Goal: Information Seeking & Learning: Learn about a topic

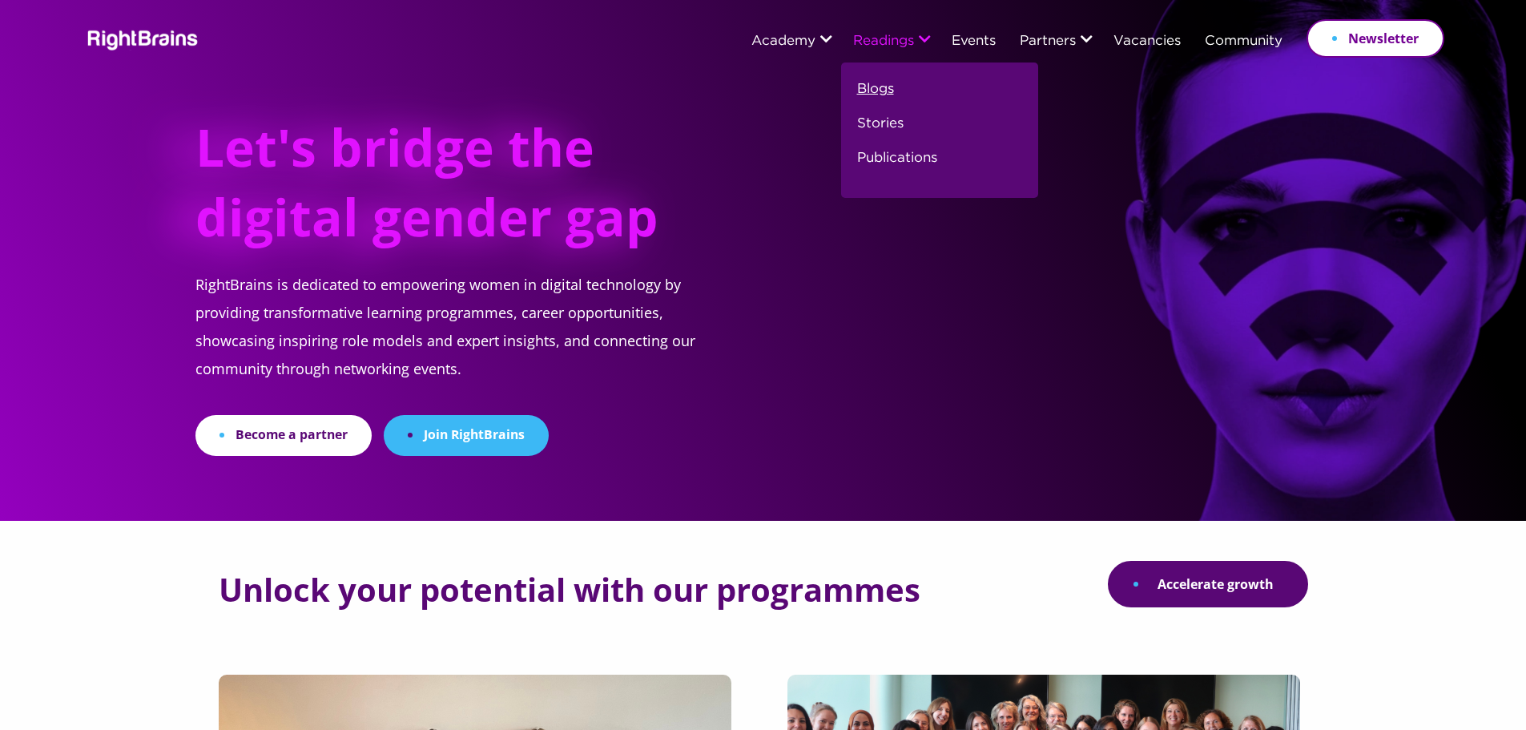
click at [867, 87] on link "Blogs" at bounding box center [875, 95] width 37 height 34
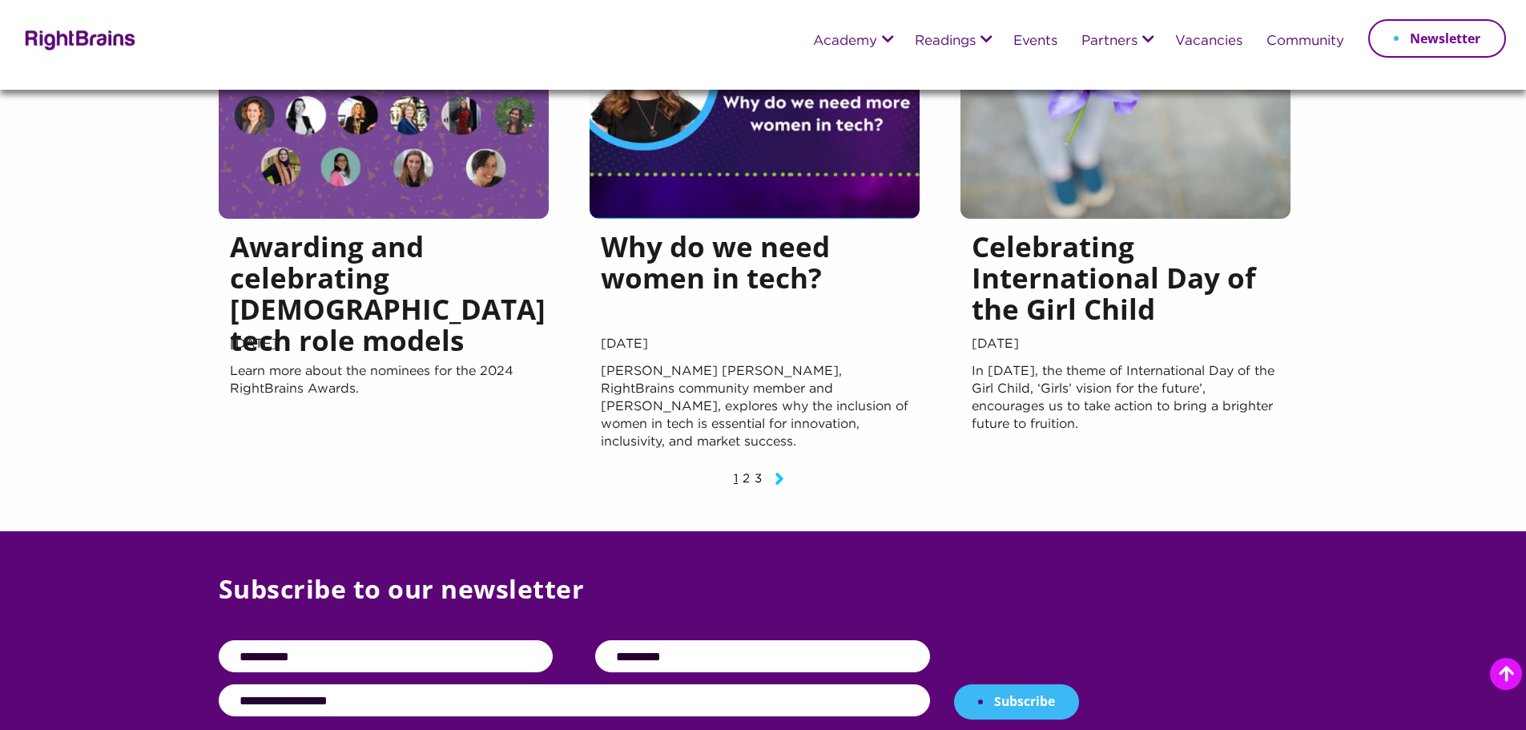
scroll to position [1522, 0]
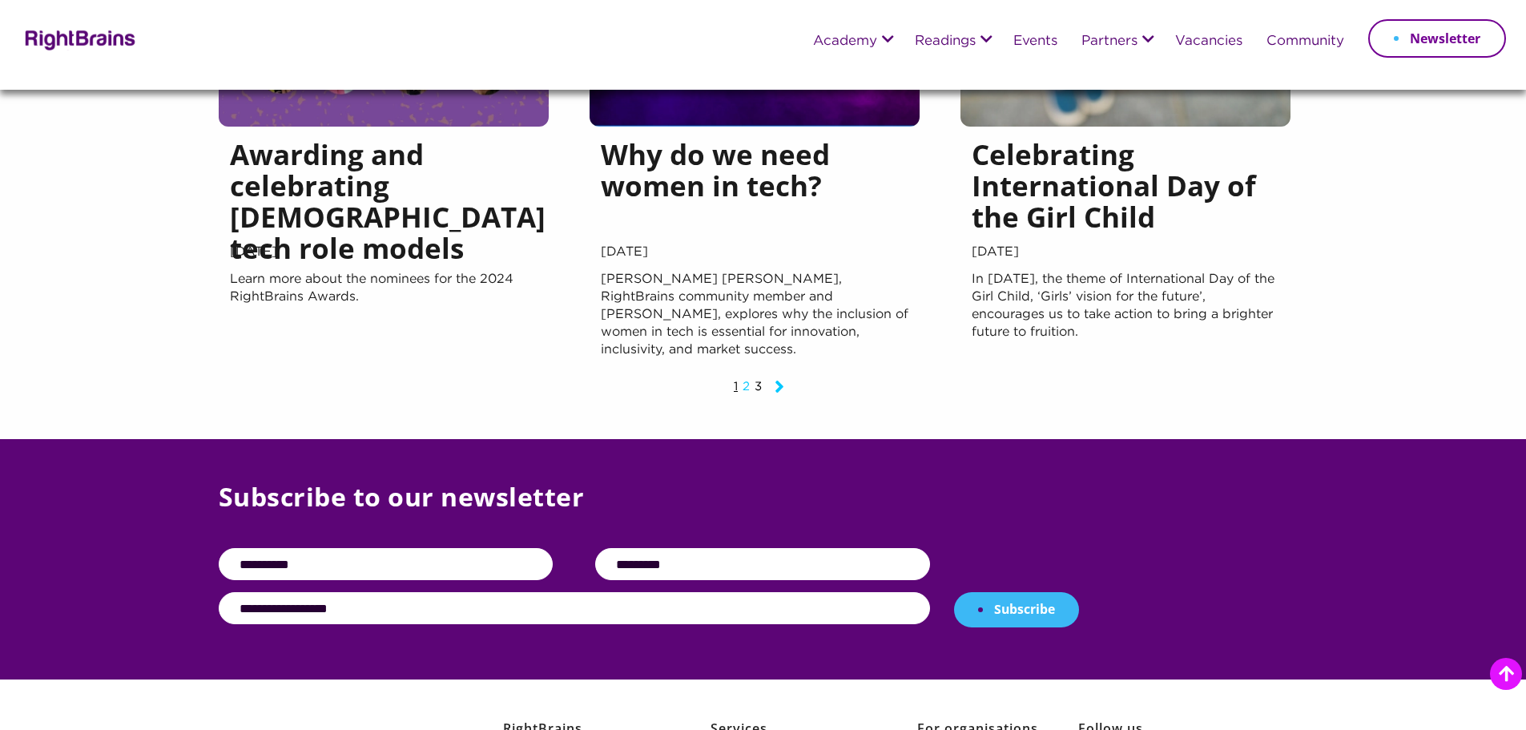
click at [744, 392] on link "2" at bounding box center [745, 386] width 7 height 10
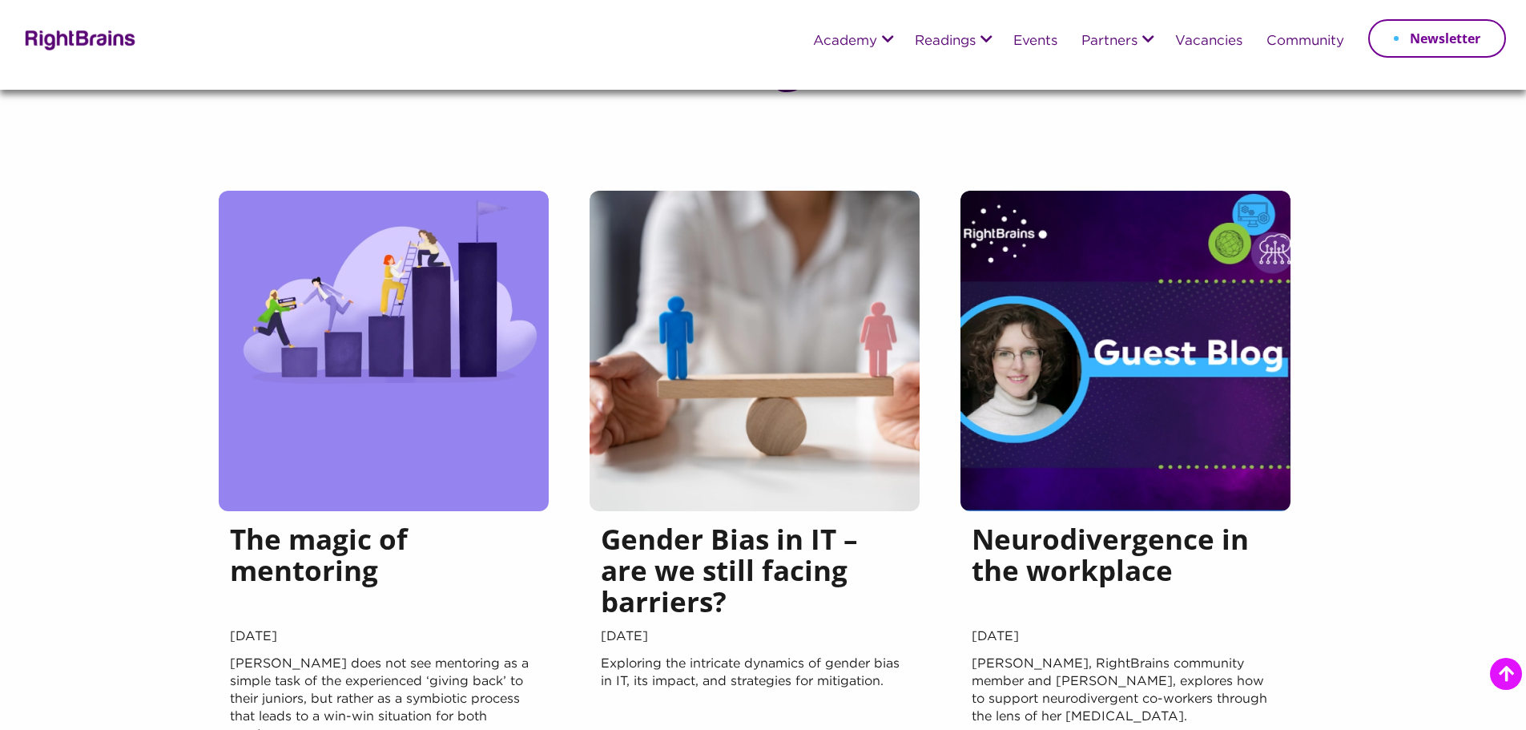
scroll to position [1559, 0]
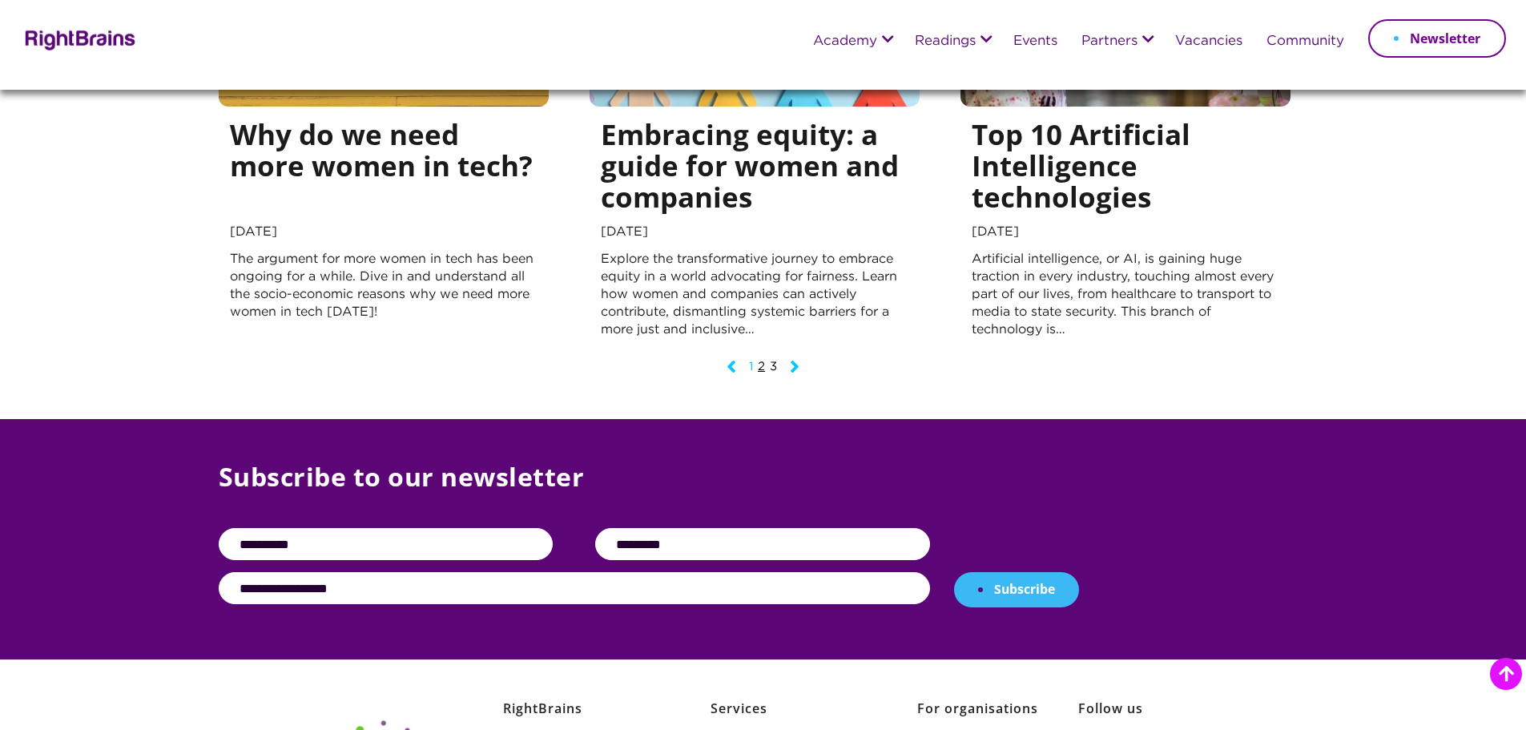
click at [750, 361] on link "1" at bounding box center [751, 366] width 4 height 10
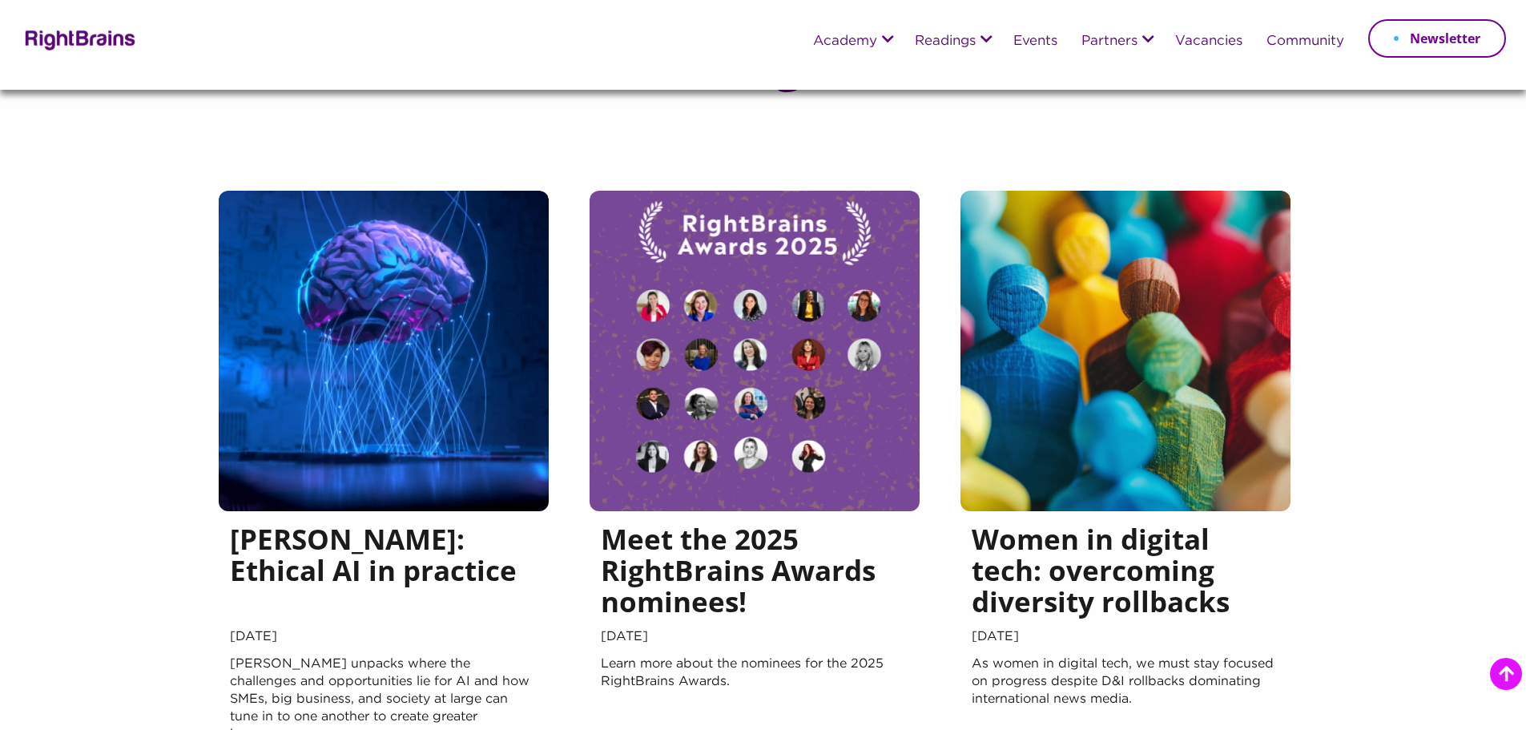
scroll to position [1281, 0]
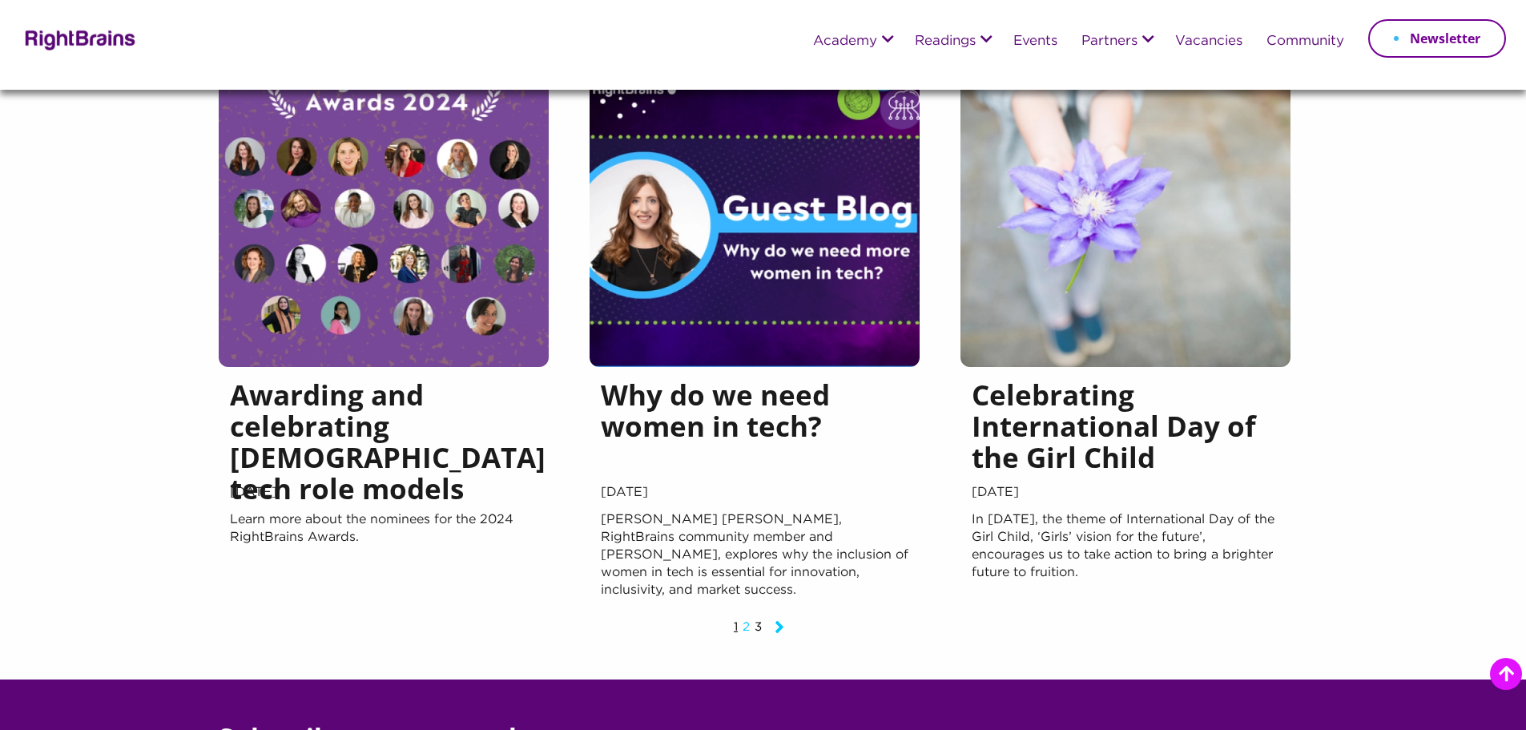
click at [747, 630] on link "2" at bounding box center [745, 627] width 7 height 10
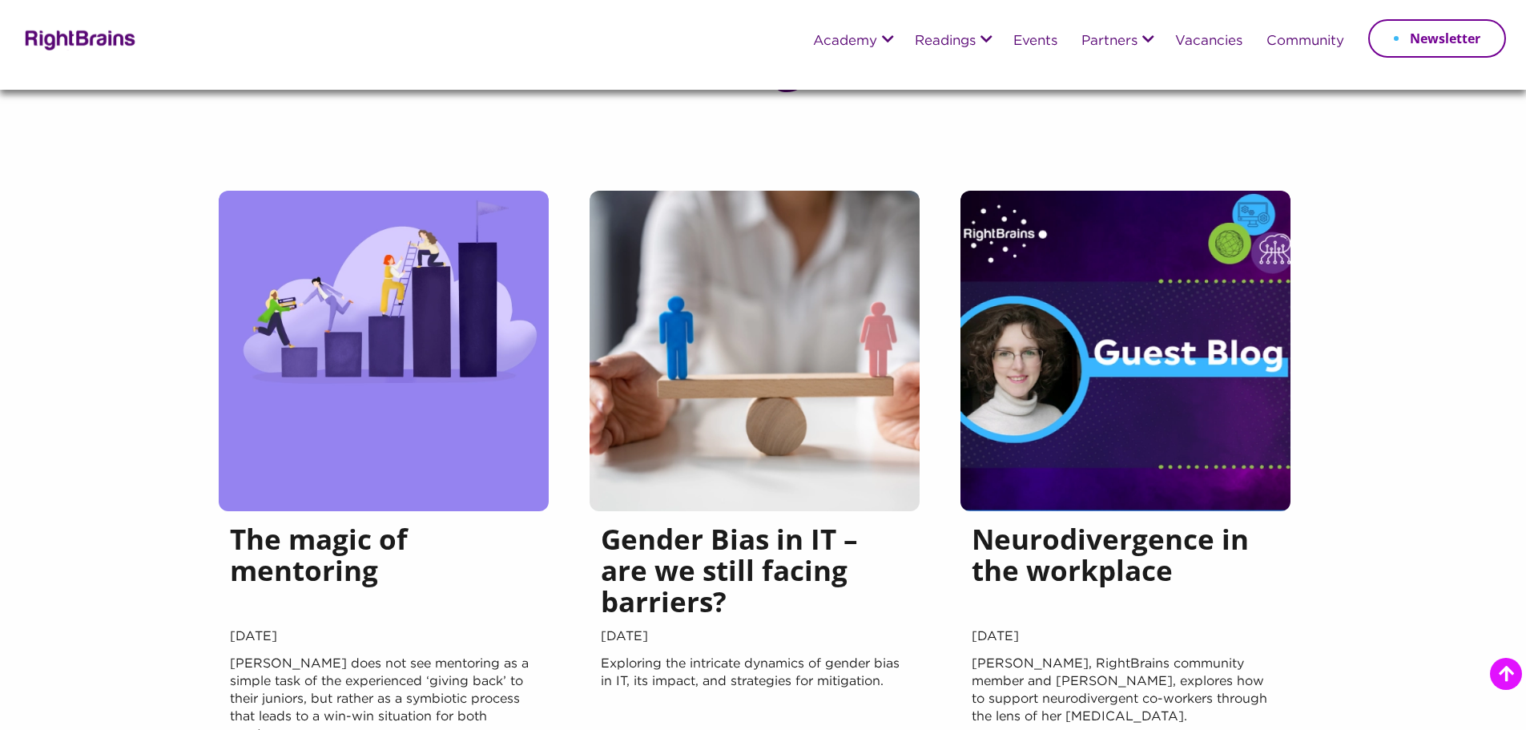
scroll to position [1602, 0]
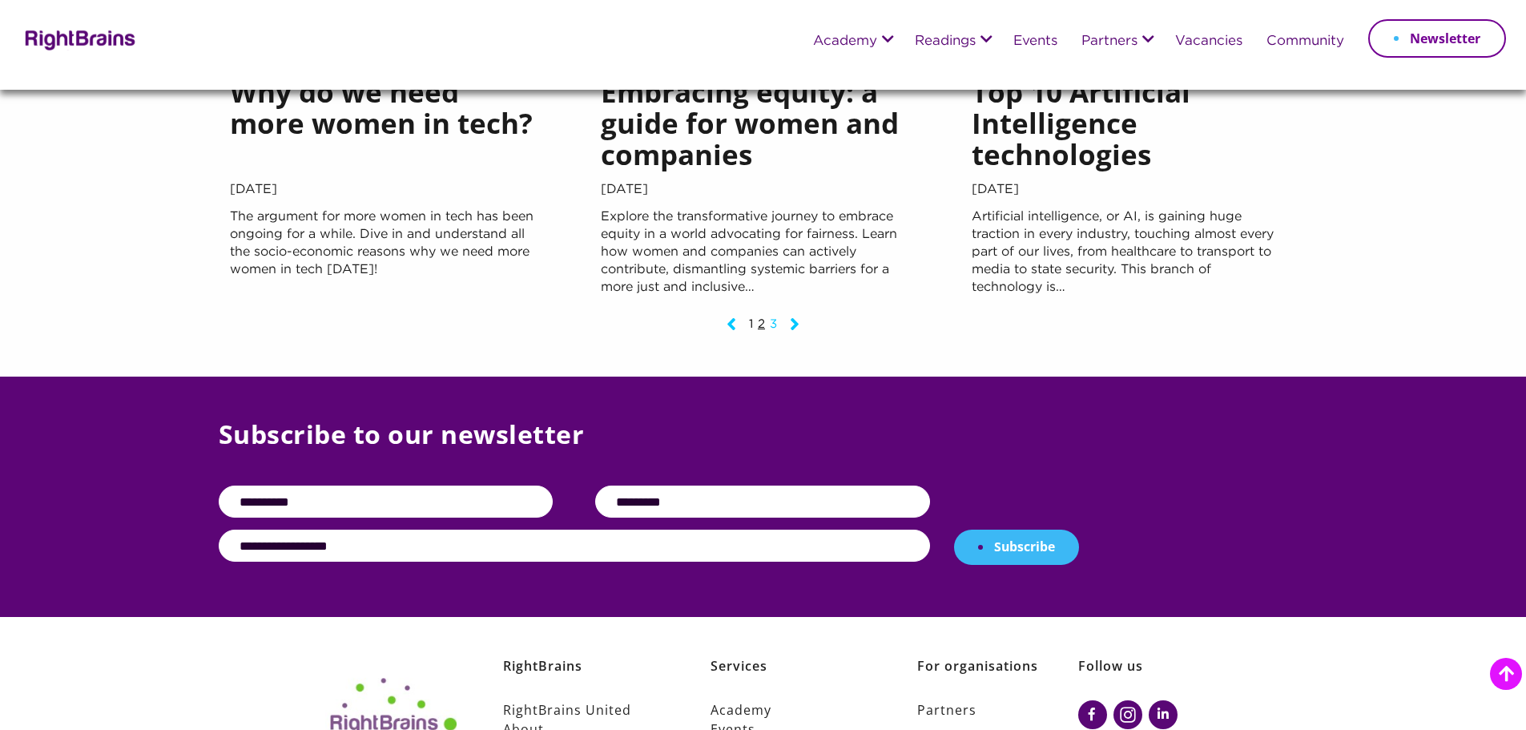
click at [770, 319] on link "3" at bounding box center [773, 324] width 7 height 10
